Goal: Task Accomplishment & Management: Use online tool/utility

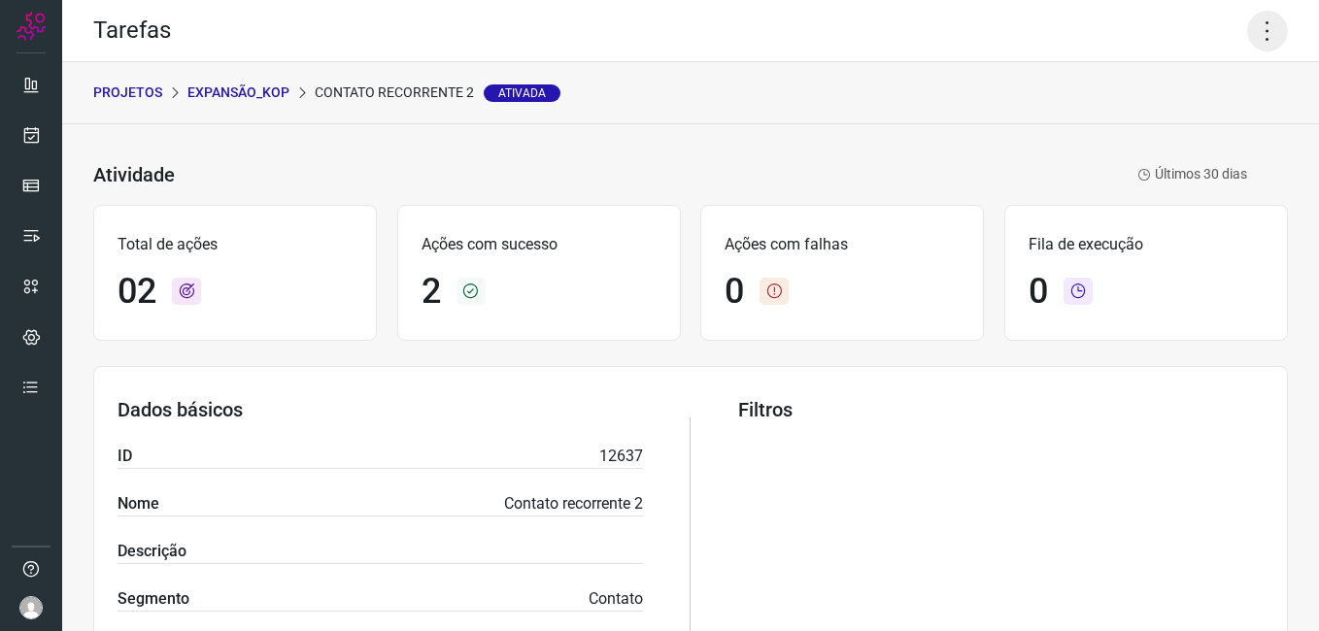
click at [1253, 37] on icon at bounding box center [1267, 31] width 41 height 41
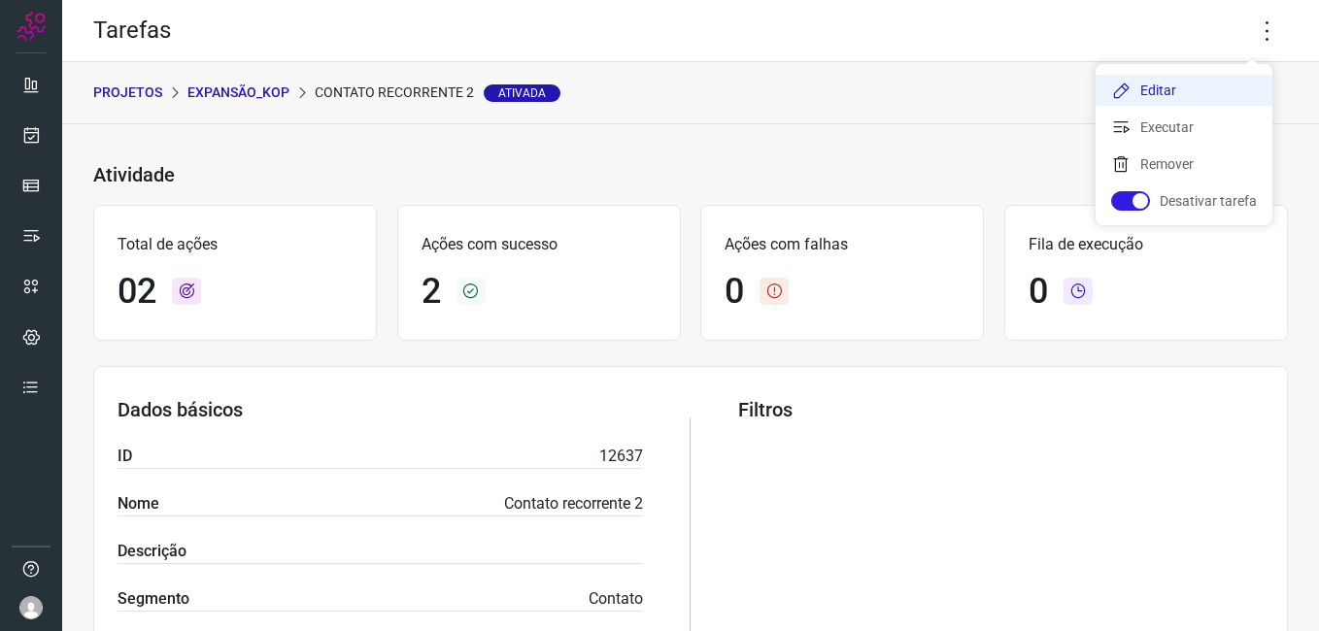
click at [1145, 85] on li "Editar" at bounding box center [1183, 90] width 177 height 31
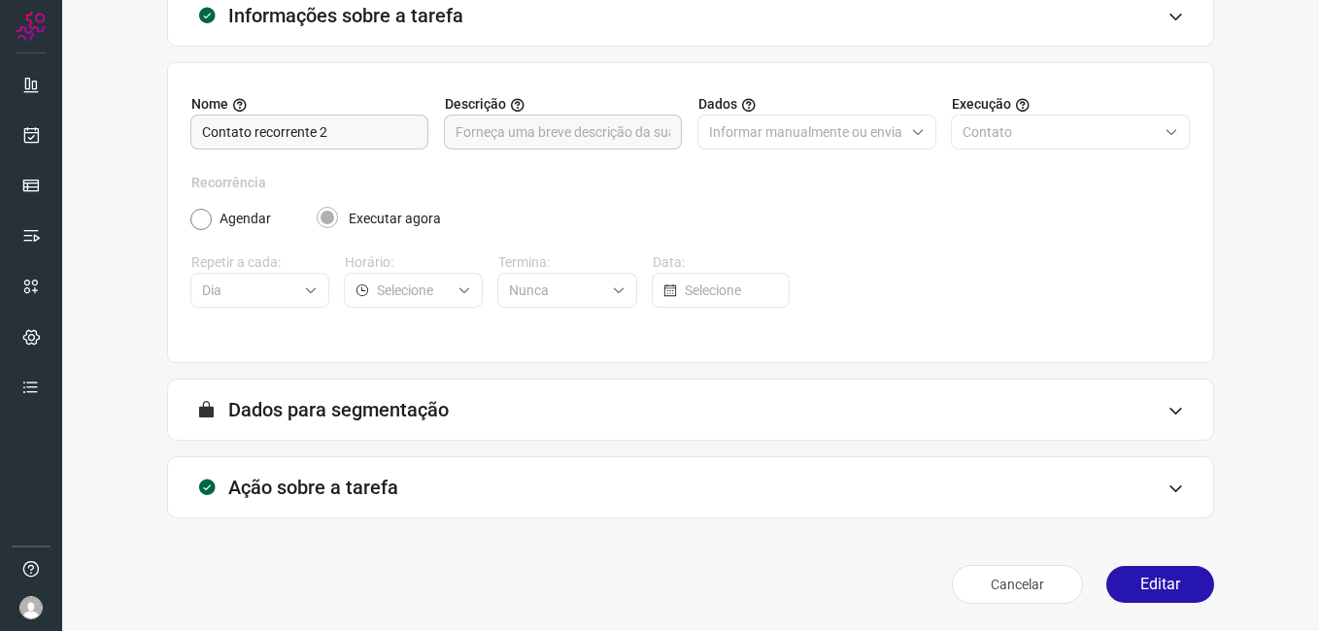
scroll to position [127, 0]
click at [1127, 585] on button "Editar" at bounding box center [1160, 584] width 108 height 37
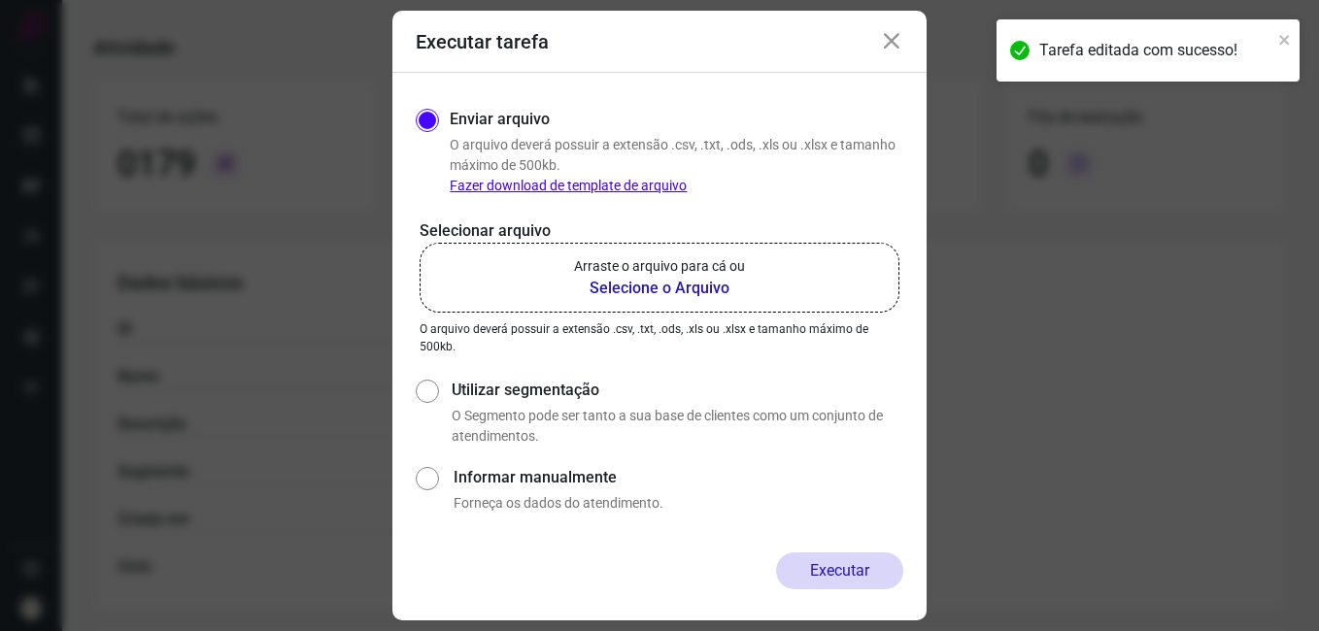
click at [686, 290] on b "Selecione o Arquivo" at bounding box center [659, 288] width 171 height 23
click at [0, 0] on input "Arraste o arquivo para cá ou Selecione o Arquivo" at bounding box center [0, 0] width 0 height 0
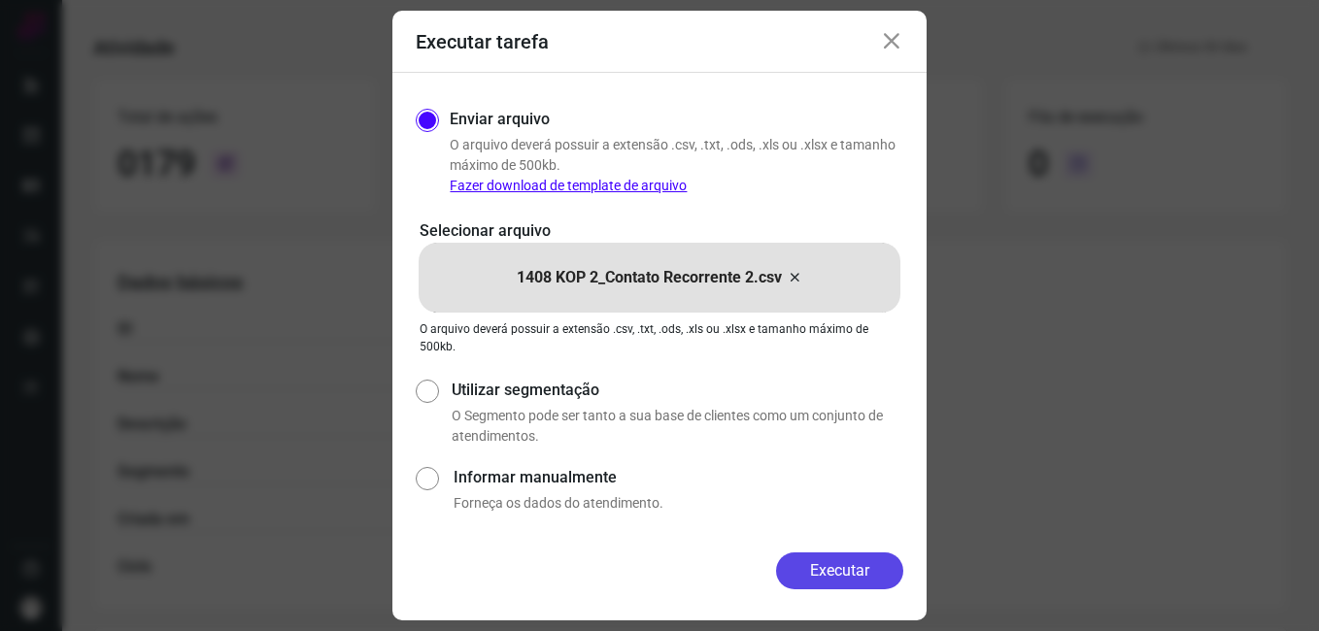
click at [827, 573] on button "Executar" at bounding box center [839, 571] width 127 height 37
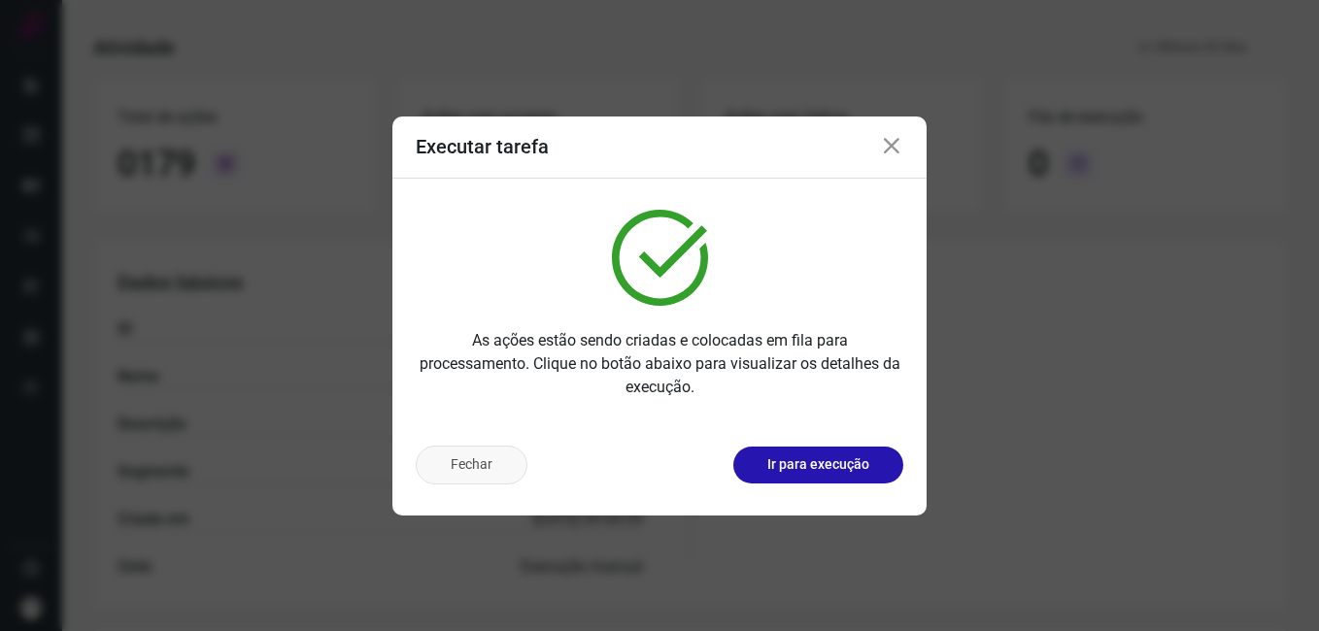
click at [488, 469] on button "Fechar" at bounding box center [472, 465] width 112 height 39
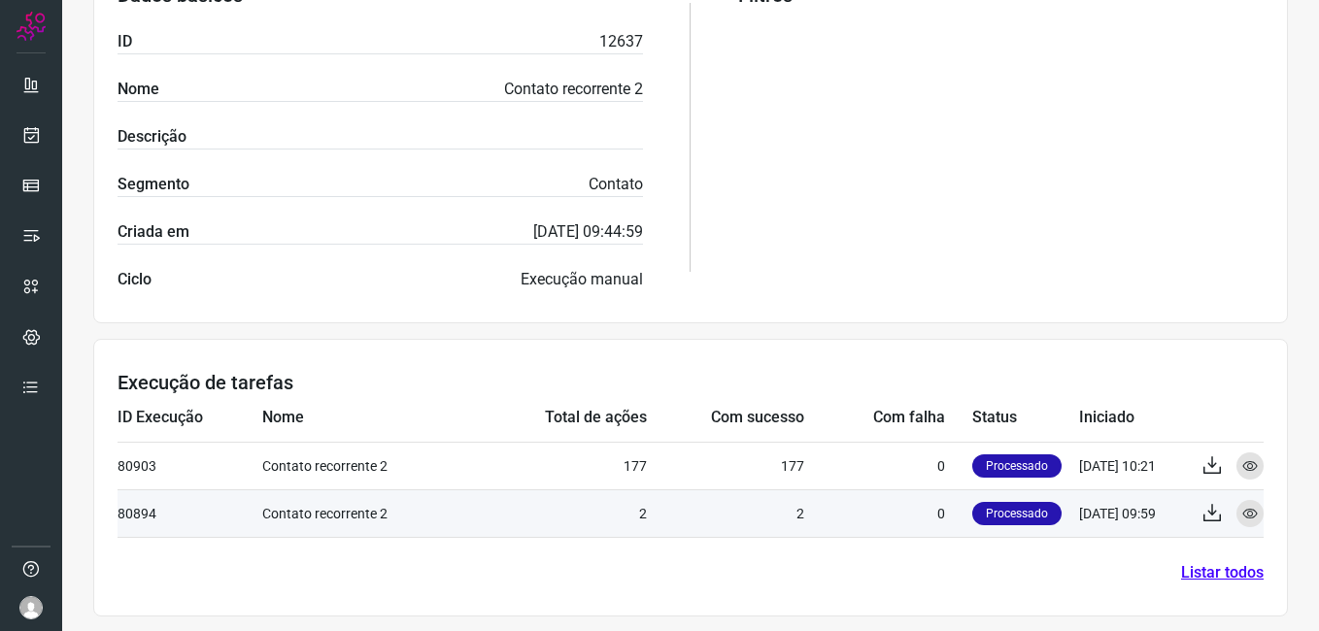
scroll to position [420, 0]
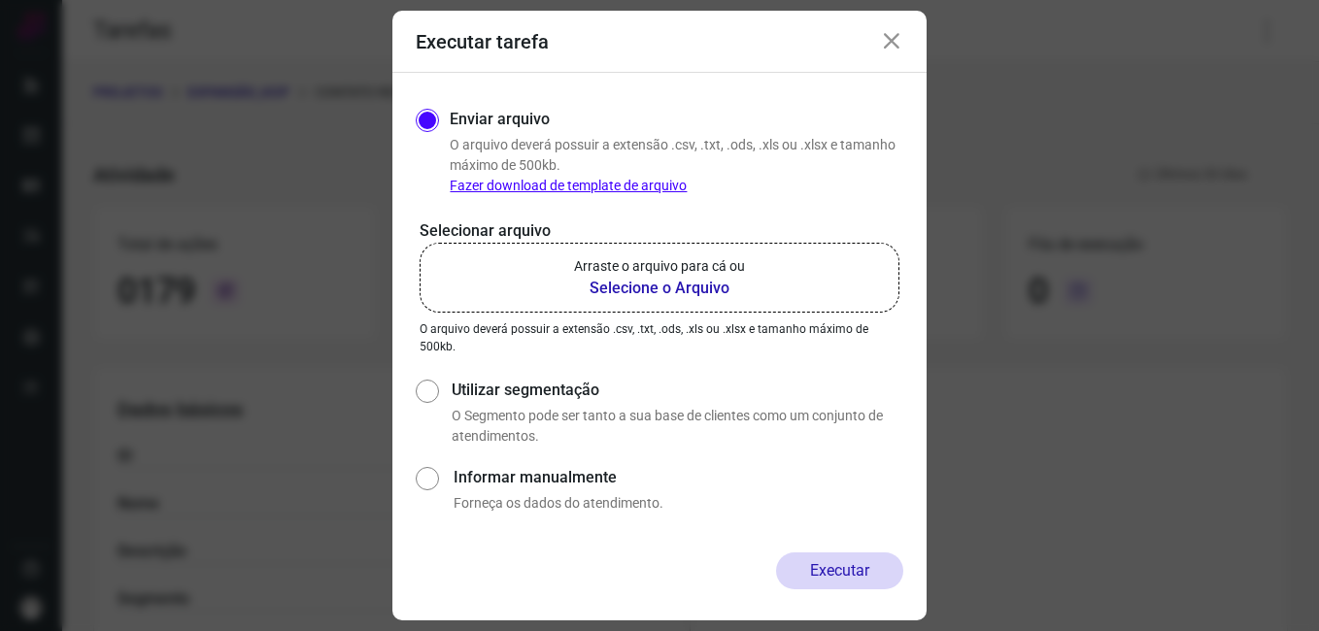
click at [890, 49] on icon at bounding box center [891, 41] width 23 height 23
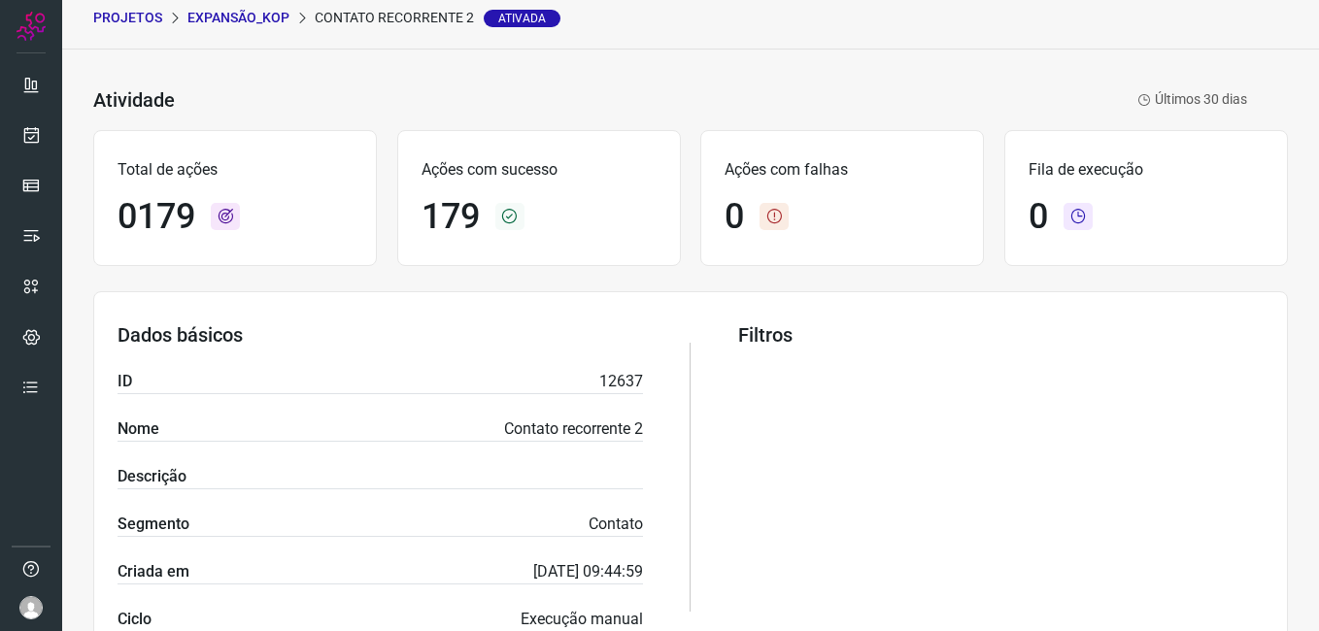
scroll to position [467, 0]
